Goal: Answer question/provide support: Share knowledge or assist other users

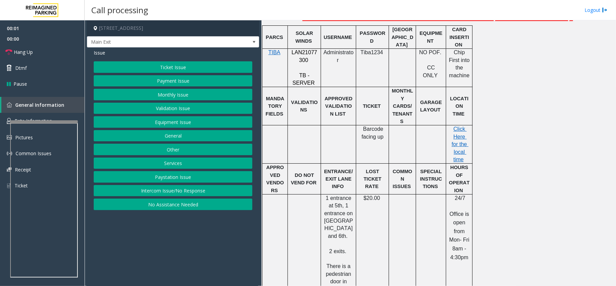
scroll to position [271, 0]
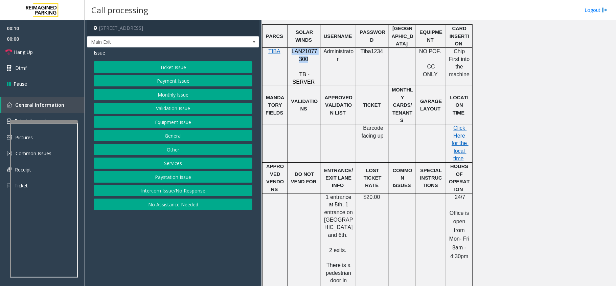
drag, startPoint x: 307, startPoint y: 60, endPoint x: 294, endPoint y: 53, distance: 14.7
click at [291, 53] on p "LAN21077300" at bounding box center [304, 55] width 28 height 15
click at [171, 84] on button "Payment Issue" at bounding box center [173, 81] width 159 height 12
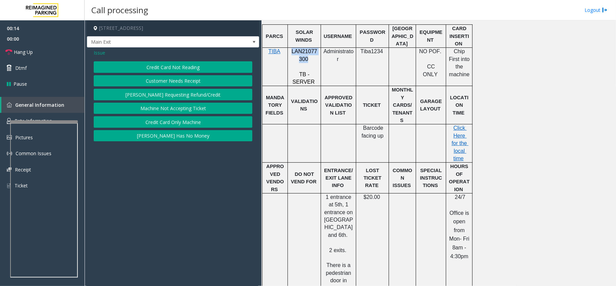
click at [190, 68] on button "Credit Card Not Reading" at bounding box center [173, 67] width 159 height 12
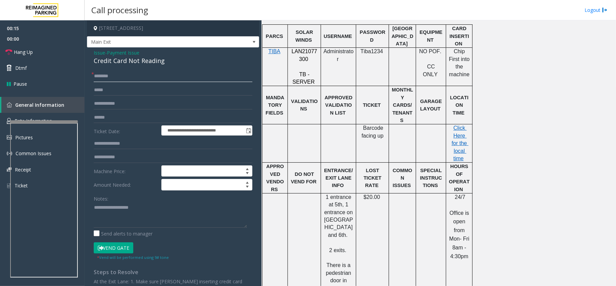
click at [124, 75] on input "text" at bounding box center [173, 76] width 159 height 12
drag, startPoint x: 167, startPoint y: 62, endPoint x: 90, endPoint y: 53, distance: 78.1
click at [90, 53] on div "**********" at bounding box center [173, 187] width 172 height 280
click at [176, 225] on textarea at bounding box center [170, 214] width 153 height 25
type textarea "**********"
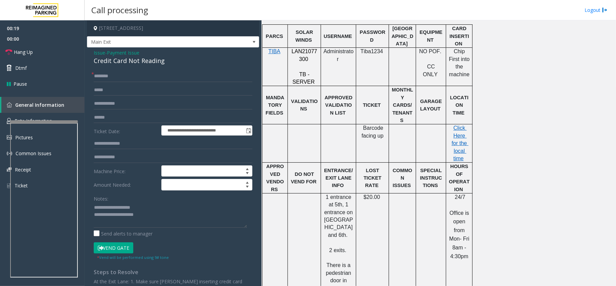
click at [129, 82] on form "**********" at bounding box center [173, 165] width 159 height 190
click at [129, 75] on input "text" at bounding box center [173, 76] width 159 height 12
type input "*"
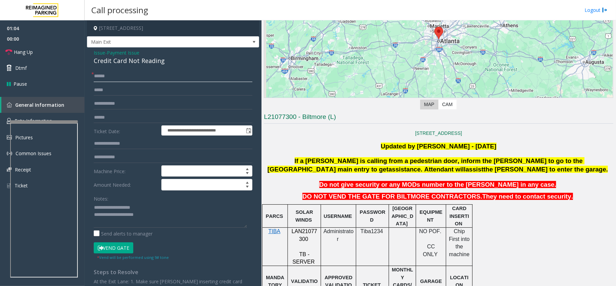
scroll to position [90, 0]
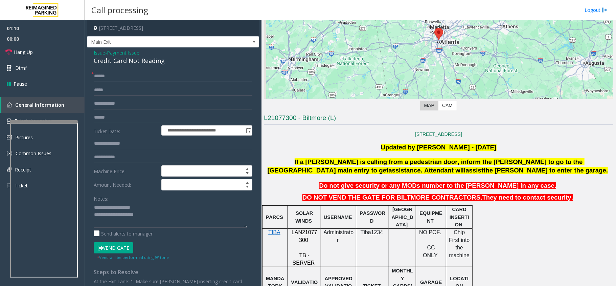
type input "*****"
click at [104, 118] on input "text" at bounding box center [173, 118] width 159 height 12
type input "*******"
click at [113, 246] on button "Vend Gate" at bounding box center [114, 248] width 40 height 12
click at [154, 212] on textarea at bounding box center [170, 214] width 153 height 25
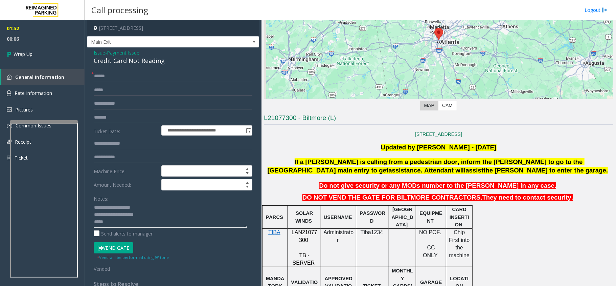
click at [132, 223] on textarea at bounding box center [170, 214] width 153 height 25
paste textarea "**********"
type textarea "**********"
click at [18, 54] on span "Wrap Up" at bounding box center [23, 53] width 19 height 7
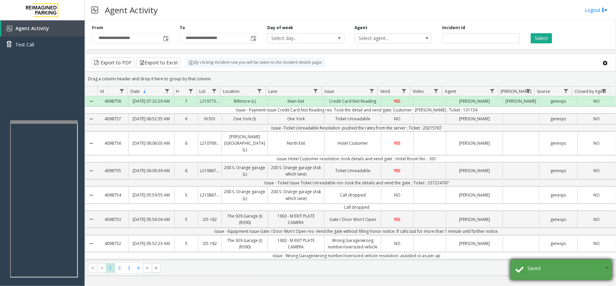
click at [608, 268] on span "×" at bounding box center [608, 267] width 4 height 9
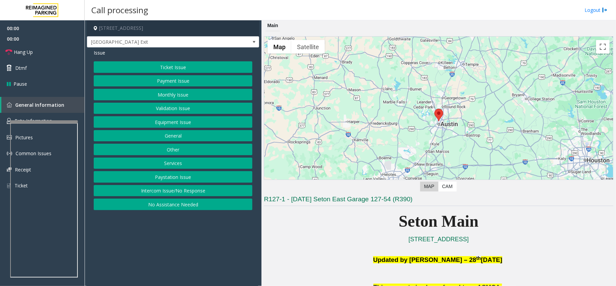
click at [173, 122] on button "Equipment Issue" at bounding box center [173, 122] width 159 height 12
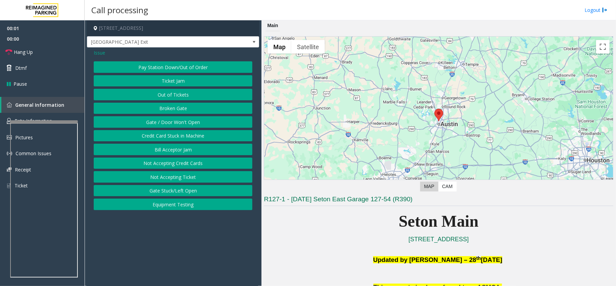
click at [173, 122] on button "Gate / Door Won't Open" at bounding box center [173, 122] width 159 height 12
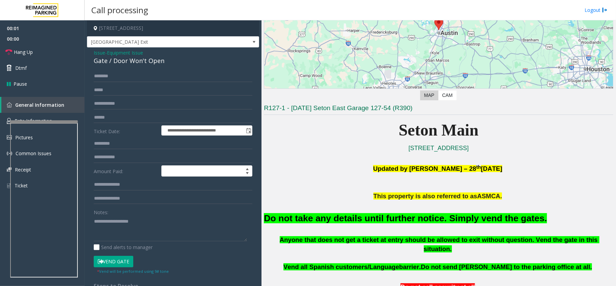
scroll to position [225, 0]
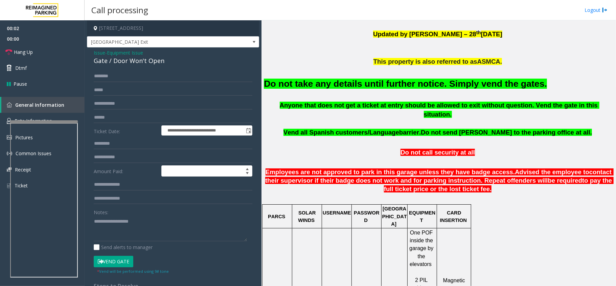
click at [409, 91] on div "Do not take any details until further notice. Simply vend the gates." at bounding box center [439, 83] width 350 height 35
click at [408, 87] on font "Do not take any details until further notice. Simply vend the gates." at bounding box center [405, 84] width 283 height 10
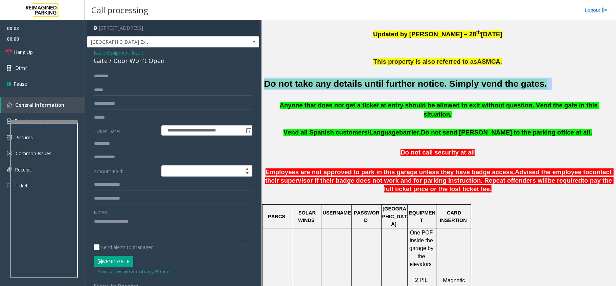
drag, startPoint x: 408, startPoint y: 87, endPoint x: 416, endPoint y: 86, distance: 8.6
click at [408, 87] on font "Do not take any details until further notice. Simply vend the gates." at bounding box center [405, 84] width 283 height 10
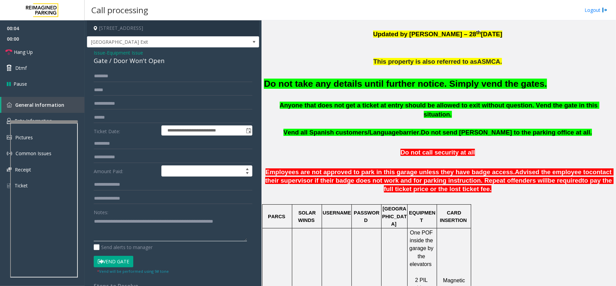
type textarea "**********"
click at [121, 262] on button "Vend Gate" at bounding box center [114, 262] width 40 height 12
click at [50, 56] on link "Hang Up" at bounding box center [42, 52] width 85 height 16
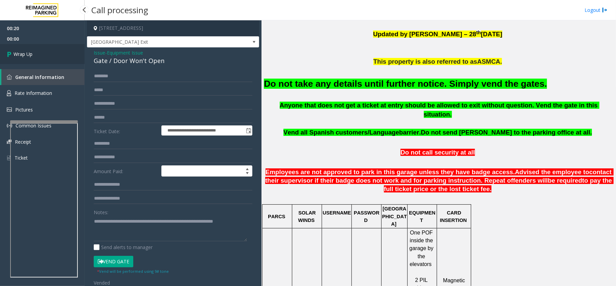
click at [50, 56] on link "Wrap Up" at bounding box center [42, 54] width 85 height 20
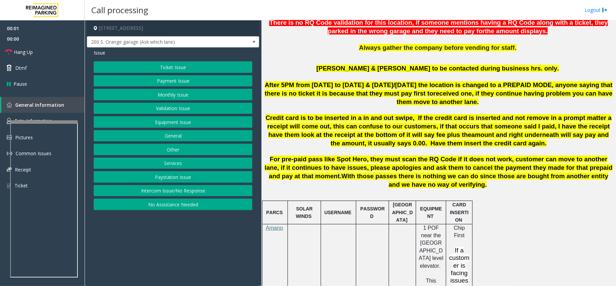
scroll to position [451, 0]
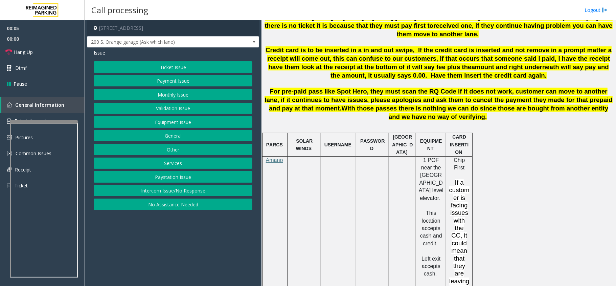
drag, startPoint x: 195, startPoint y: 192, endPoint x: 177, endPoint y: 170, distance: 28.3
click at [194, 192] on button "Intercom Issue/No Response" at bounding box center [173, 191] width 159 height 12
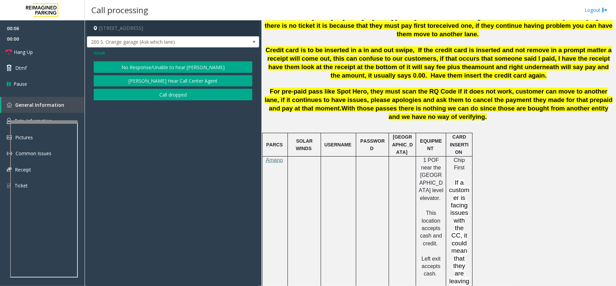
click at [217, 66] on button "No Response/Unable to hear [PERSON_NAME]" at bounding box center [173, 67] width 159 height 12
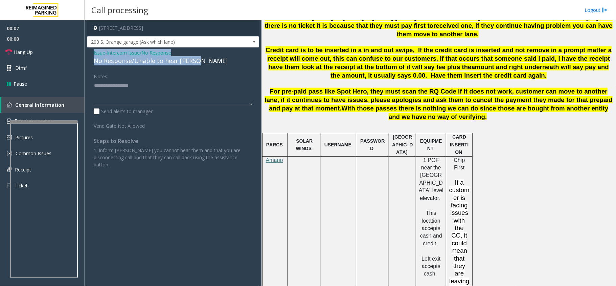
drag, startPoint x: 204, startPoint y: 63, endPoint x: 89, endPoint y: 53, distance: 115.5
click at [89, 53] on div "Issue - Intercom Issue/No Response No Response/Unable to hear [PERSON_NAME] Not…" at bounding box center [173, 110] width 172 height 127
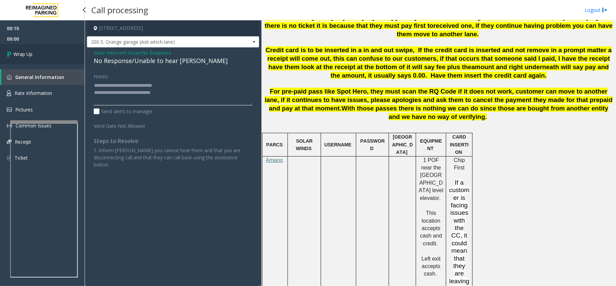
type textarea "**********"
click at [59, 56] on link "Wrap Up" at bounding box center [42, 54] width 85 height 20
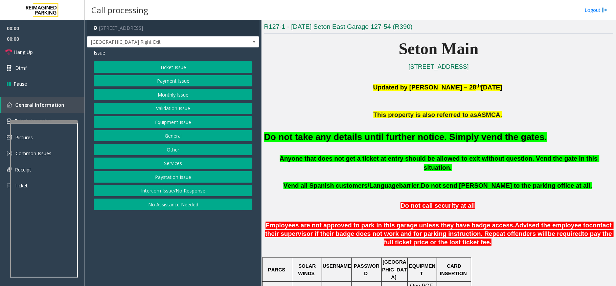
scroll to position [180, 0]
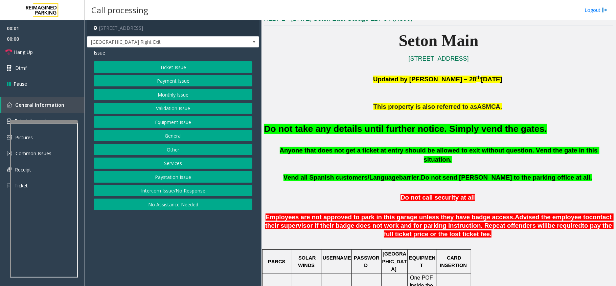
click at [166, 123] on button "Equipment Issue" at bounding box center [173, 122] width 159 height 12
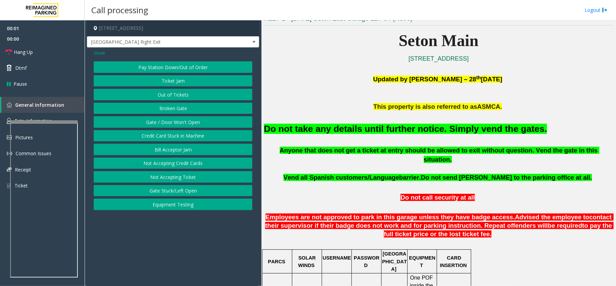
click at [166, 123] on button "Gate / Door Won't Open" at bounding box center [173, 122] width 159 height 12
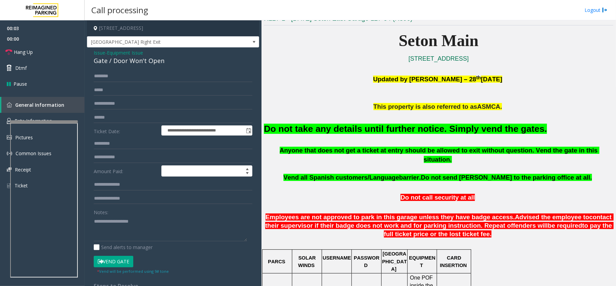
click at [110, 262] on button "Vend Gate" at bounding box center [114, 262] width 40 height 12
click at [342, 130] on font "Do not take any details until further notice. Simply vend the gates." at bounding box center [405, 129] width 283 height 10
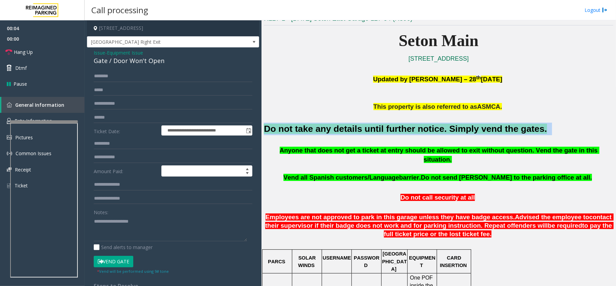
click at [342, 130] on font "Do not take any details until further notice. Simply vend the gates." at bounding box center [405, 129] width 283 height 10
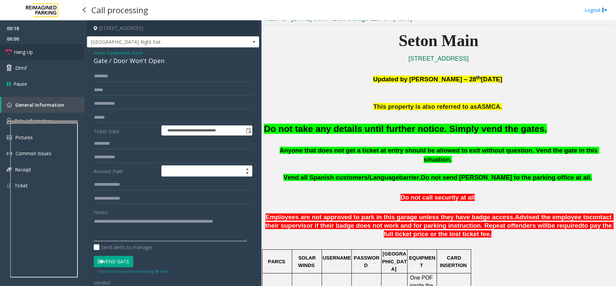
type textarea "**********"
click at [31, 50] on span "Hang Up" at bounding box center [23, 51] width 19 height 7
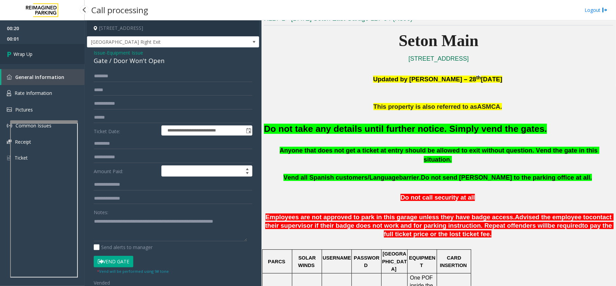
click at [31, 50] on span "Wrap Up" at bounding box center [23, 53] width 19 height 7
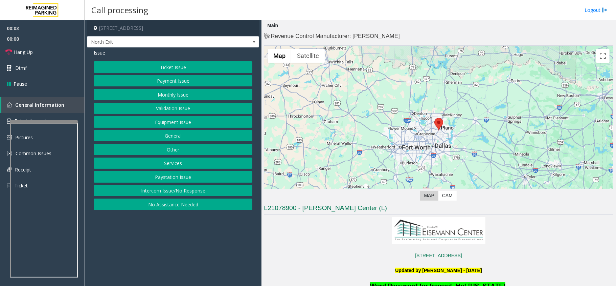
click at [167, 164] on button "Services" at bounding box center [173, 163] width 159 height 12
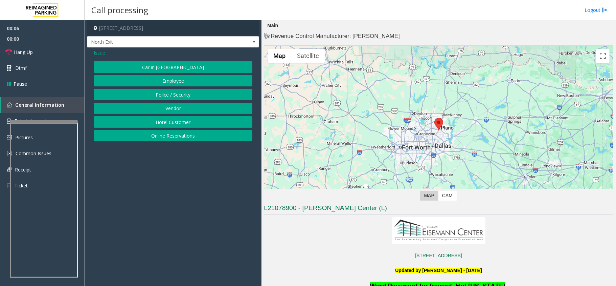
click at [100, 52] on span "Issue" at bounding box center [100, 52] width 12 height 7
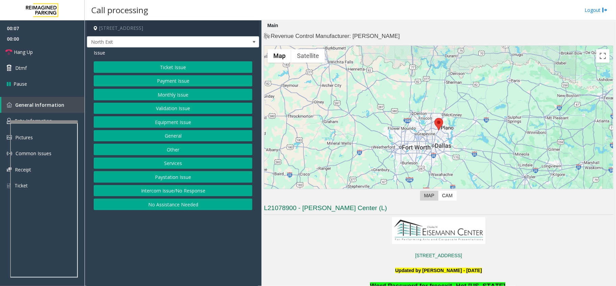
click at [192, 191] on button "Intercom Issue/No Response" at bounding box center [173, 191] width 159 height 12
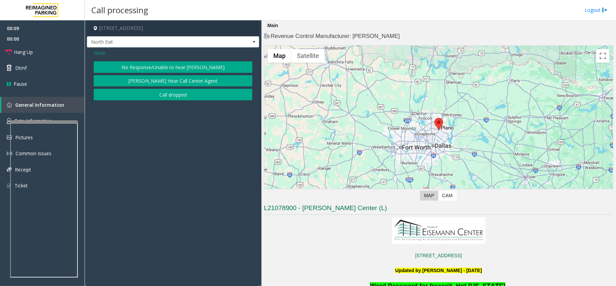
click at [195, 68] on button "No Response/Unable to hear [PERSON_NAME]" at bounding box center [173, 67] width 159 height 12
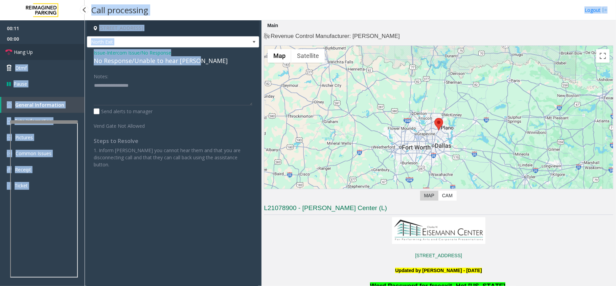
drag, startPoint x: 200, startPoint y: 61, endPoint x: 84, endPoint y: 55, distance: 115.9
click at [84, 55] on app-root "00:11 00:00 Hang Up Dtmf Pause General Information Rate Information Pictures Co…" at bounding box center [308, 143] width 616 height 286
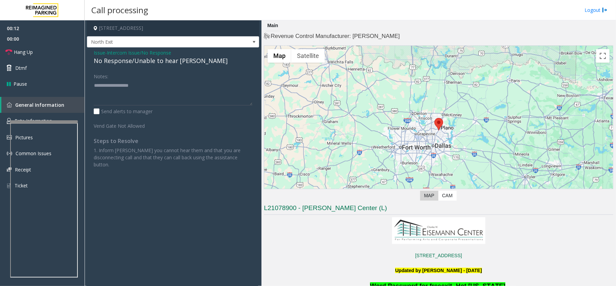
click at [194, 68] on div "Issue - Intercom Issue/No Response No Response/Unable to hear [PERSON_NAME] Not…" at bounding box center [173, 110] width 172 height 127
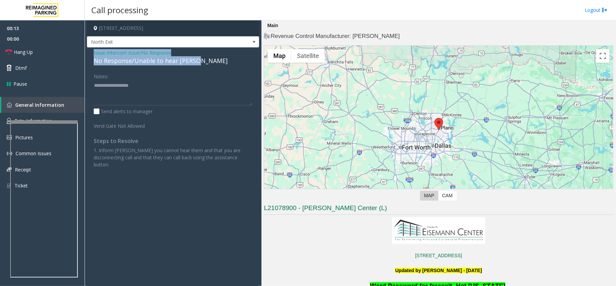
drag, startPoint x: 202, startPoint y: 62, endPoint x: 87, endPoint y: 55, distance: 116.0
click at [86, 56] on app-call-processing-form "[STREET_ADDRESS] North Exit Issue - Intercom Issue/No Response No Response/Unab…" at bounding box center [173, 152] width 177 height 265
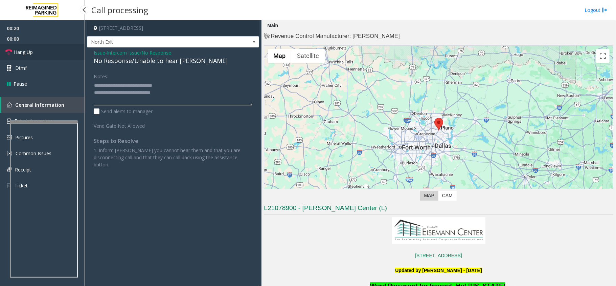
type textarea "**********"
click at [31, 52] on span "Hang Up" at bounding box center [23, 51] width 19 height 7
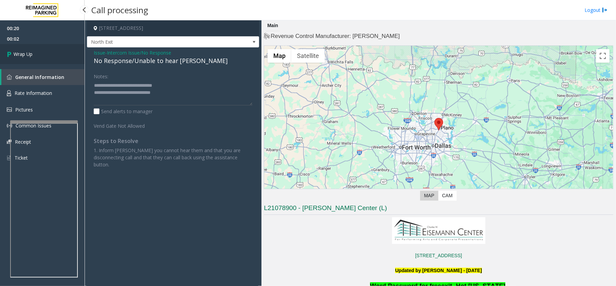
click at [31, 50] on span "Wrap Up" at bounding box center [23, 53] width 19 height 7
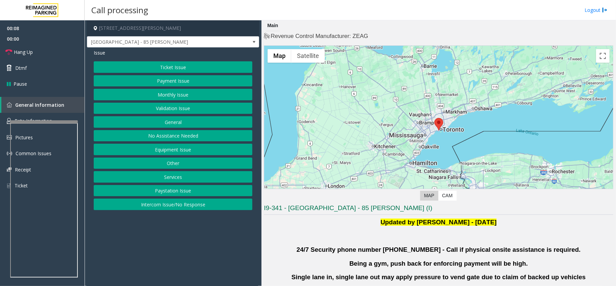
click at [178, 105] on button "Validation Issue" at bounding box center [173, 109] width 159 height 12
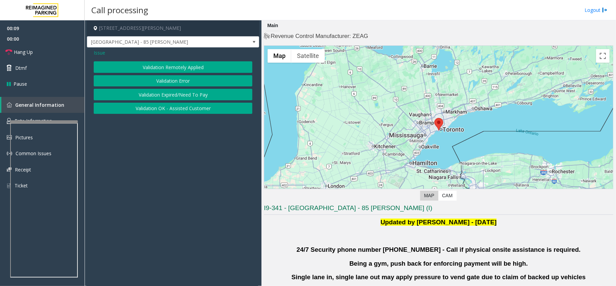
click at [180, 79] on button "Validation Error" at bounding box center [173, 81] width 159 height 12
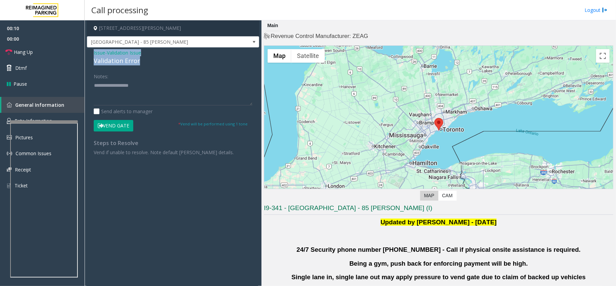
drag, startPoint x: 140, startPoint y: 60, endPoint x: 90, endPoint y: 52, distance: 50.4
click at [90, 52] on div "Issue - Validation Issue Validation Error Notes: Send alerts to manager Vend Ga…" at bounding box center [173, 104] width 172 height 115
click at [152, 95] on textarea at bounding box center [173, 92] width 159 height 25
click at [129, 91] on textarea at bounding box center [173, 92] width 159 height 25
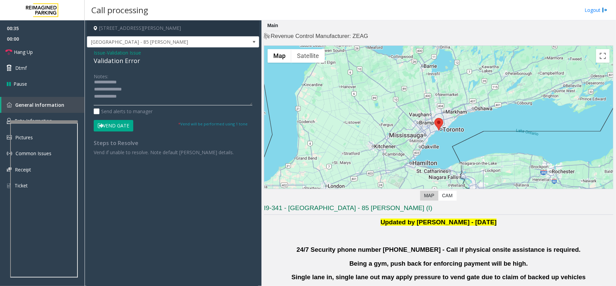
click at [130, 95] on textarea at bounding box center [173, 92] width 159 height 25
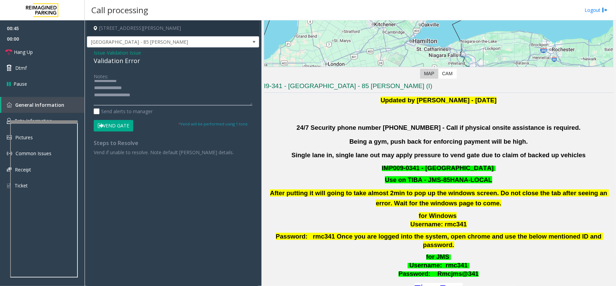
scroll to position [180, 0]
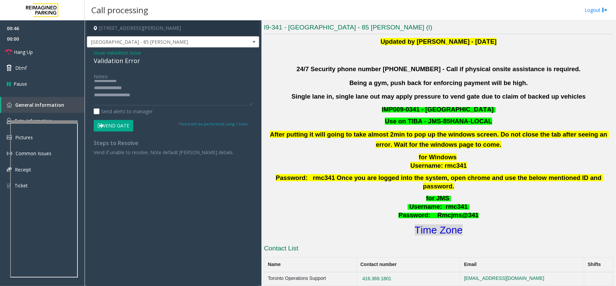
click at [440, 224] on font "Time Zone" at bounding box center [439, 229] width 48 height 11
click at [120, 97] on textarea at bounding box center [173, 92] width 159 height 25
click at [156, 92] on textarea at bounding box center [173, 92] width 159 height 25
type textarea "**********"
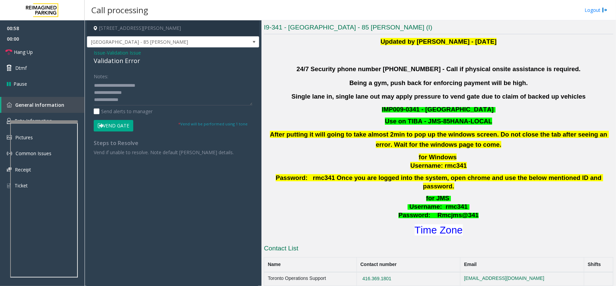
click at [122, 124] on button "Vend Gate" at bounding box center [114, 126] width 40 height 12
click at [133, 91] on textarea at bounding box center [173, 92] width 159 height 25
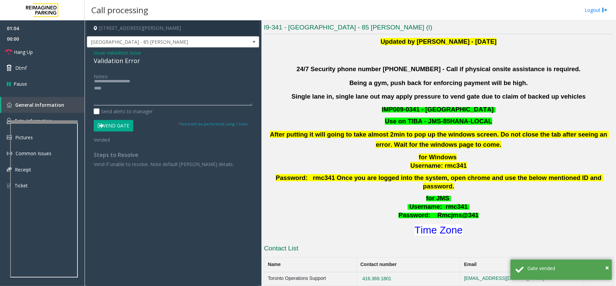
scroll to position [47, 0]
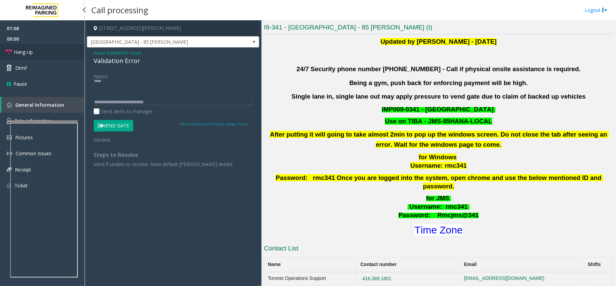
click at [41, 52] on link "Hang Up" at bounding box center [42, 52] width 85 height 16
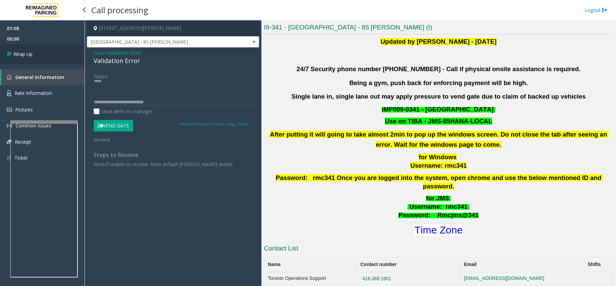
click at [41, 52] on link "Wrap Up" at bounding box center [42, 54] width 85 height 20
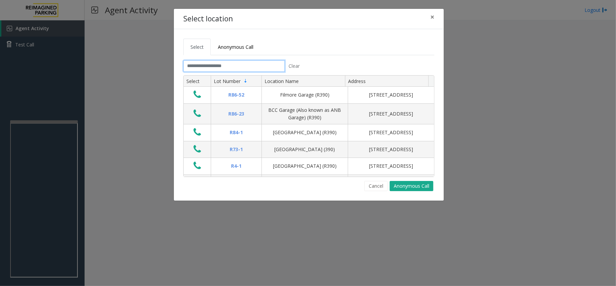
click at [211, 66] on input "text" at bounding box center [234, 66] width 102 height 12
click at [431, 19] on span "×" at bounding box center [433, 16] width 4 height 9
click at [376, 189] on button "Cancel" at bounding box center [376, 186] width 23 height 10
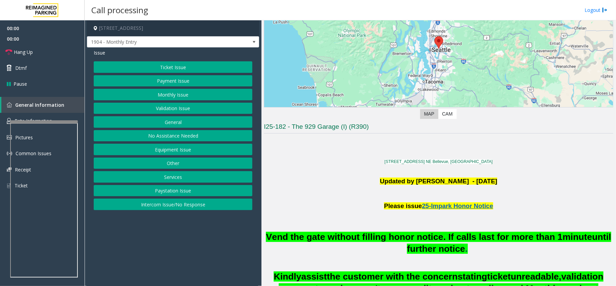
scroll to position [271, 0]
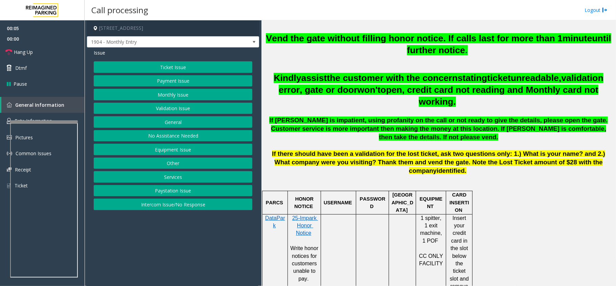
click at [185, 95] on button "Monthly Issue" at bounding box center [173, 95] width 159 height 12
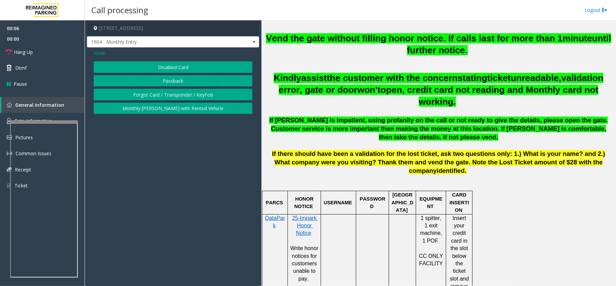
click at [179, 67] on button "Disabled Card" at bounding box center [173, 67] width 159 height 12
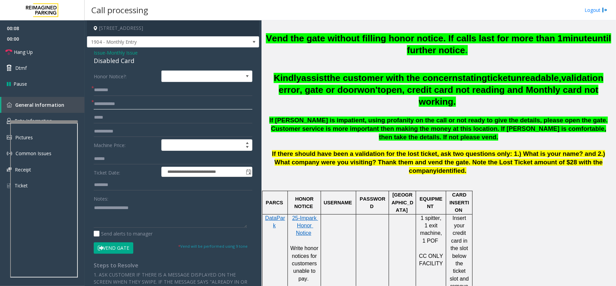
click at [138, 102] on input "text" at bounding box center [173, 104] width 159 height 12
drag, startPoint x: 135, startPoint y: 59, endPoint x: 89, endPoint y: 55, distance: 46.2
click at [89, 55] on div "**********" at bounding box center [173, 233] width 172 height 372
click at [129, 217] on textarea at bounding box center [170, 214] width 153 height 25
click at [113, 103] on input "text" at bounding box center [173, 104] width 159 height 12
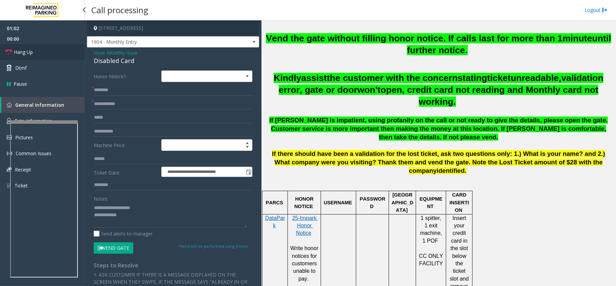
click at [46, 57] on link "Hang Up" at bounding box center [42, 52] width 85 height 16
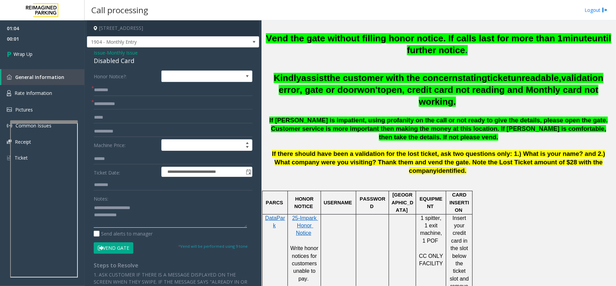
click at [145, 217] on textarea at bounding box center [170, 214] width 153 height 25
type textarea "**********"
click at [118, 109] on input "text" at bounding box center [173, 104] width 159 height 12
type input "**"
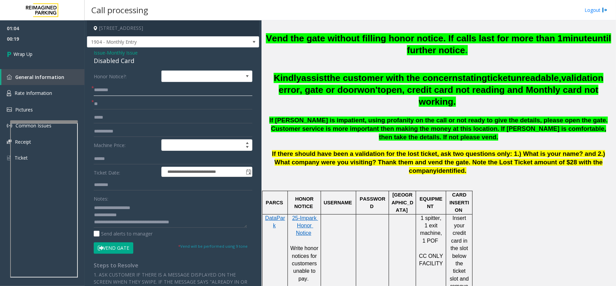
click at [135, 95] on input "text" at bounding box center [173, 90] width 159 height 12
type input "**"
click at [30, 58] on link "Wrap Up" at bounding box center [42, 54] width 85 height 20
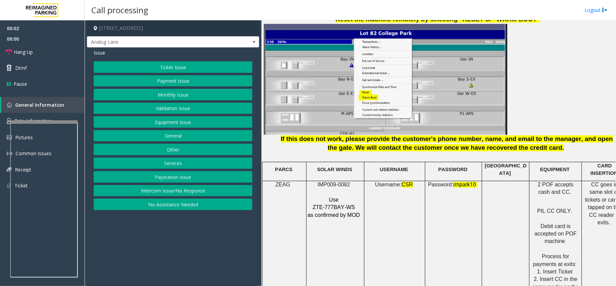
scroll to position [857, 0]
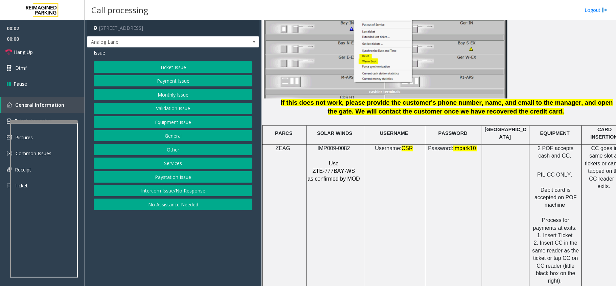
click at [336, 146] on span "IMP009-0082" at bounding box center [334, 149] width 32 height 6
click at [338, 146] on span "IMP009-0082" at bounding box center [334, 149] width 32 height 6
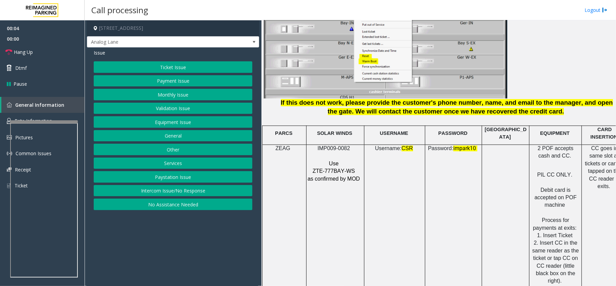
click at [332, 168] on span "ZTE-777BAY-WS" at bounding box center [334, 171] width 42 height 6
click at [177, 166] on button "Services" at bounding box center [173, 163] width 159 height 12
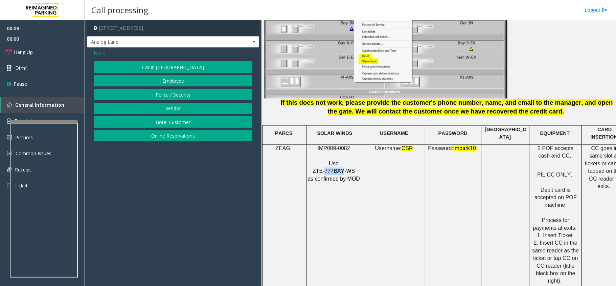
click at [170, 138] on button "Online Reservations" at bounding box center [173, 136] width 159 height 12
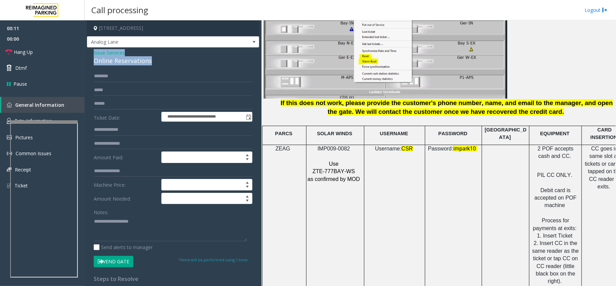
drag, startPoint x: 152, startPoint y: 63, endPoint x: 91, endPoint y: 54, distance: 61.5
click at [91, 54] on div "**********" at bounding box center [173, 240] width 172 height 386
click at [144, 233] on textarea at bounding box center [170, 228] width 153 height 25
click at [142, 237] on textarea at bounding box center [170, 228] width 153 height 25
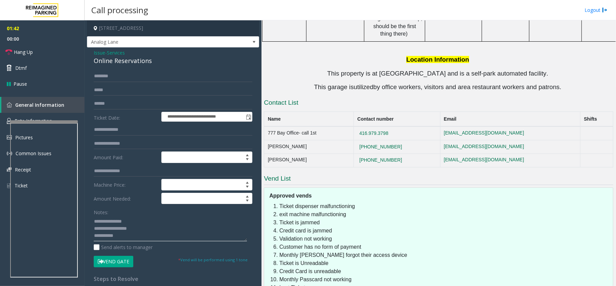
scroll to position [1354, 0]
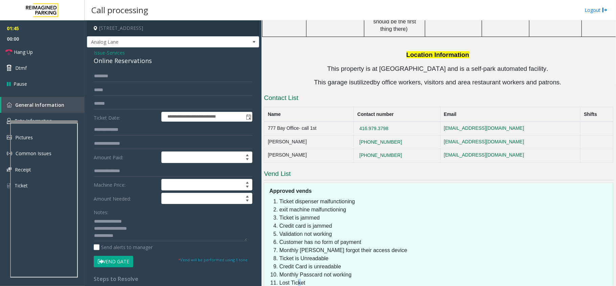
click at [297, 279] on li "Lost Ticket" at bounding box center [445, 283] width 330 height 8
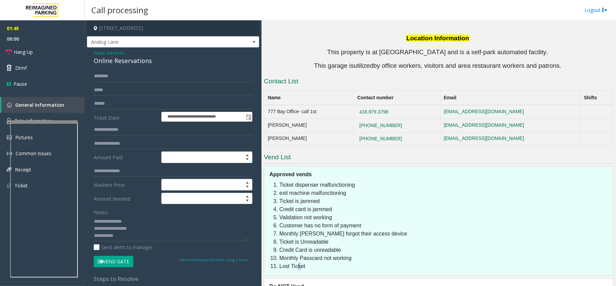
scroll to position [1379, 0]
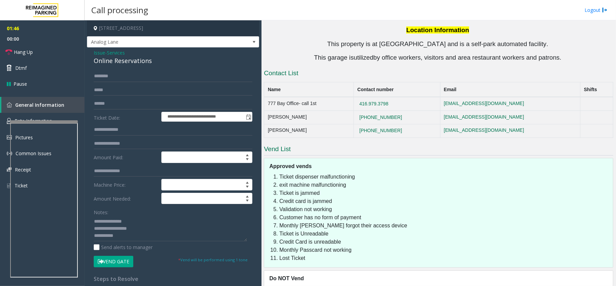
click at [325, 285] on li "Refusal to make payment when possible*" at bounding box center [445, 289] width 330 height 8
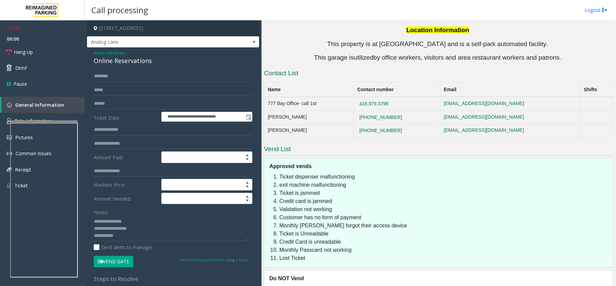
click at [36, 50] on link "Hang Up" at bounding box center [42, 52] width 85 height 16
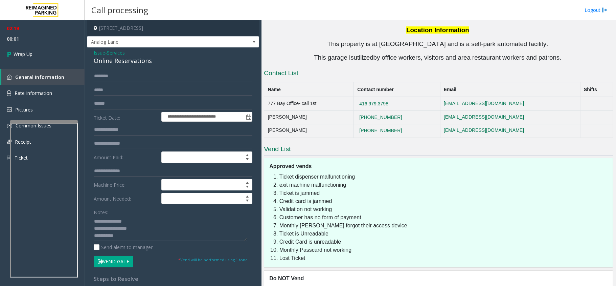
click at [142, 239] on textarea at bounding box center [170, 228] width 153 height 25
type textarea "**********"
click at [32, 54] on span "Wrap Up" at bounding box center [23, 53] width 19 height 7
